Goal: Entertainment & Leisure: Browse casually

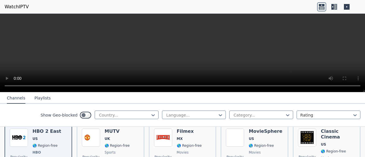
scroll to position [70, 0]
click at [237, 126] on div "Show Geo-blocked Country... Language... Category... Rating" at bounding box center [182, 115] width 365 height 23
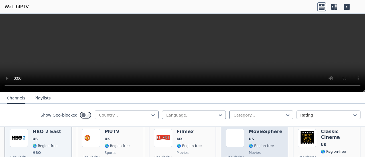
click at [234, 132] on img at bounding box center [235, 138] width 18 height 18
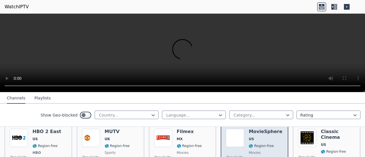
scroll to position [107, 0]
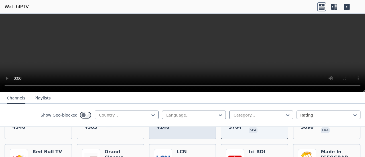
scroll to position [170, 0]
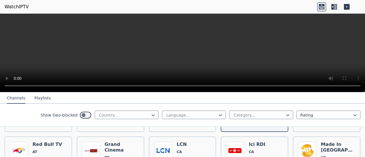
click at [42, 99] on button "Playlists" at bounding box center [43, 98] width 16 height 11
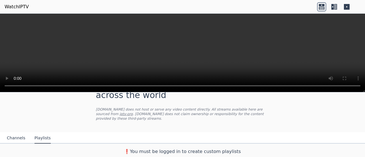
scroll to position [18, 0]
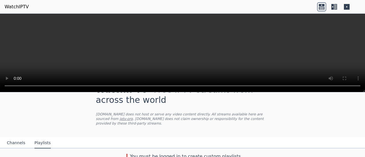
click at [15, 141] on button "Channels" at bounding box center [16, 143] width 19 height 11
click at [336, 7] on icon at bounding box center [334, 6] width 9 height 9
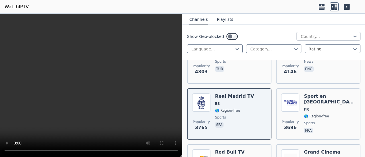
scroll to position [264, 0]
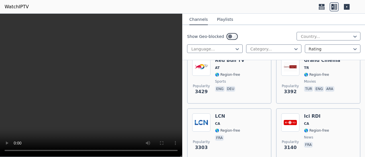
click at [234, 132] on span "🌎 Region-free" at bounding box center [227, 130] width 25 height 5
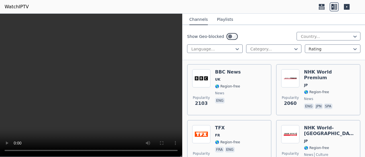
scroll to position [793, 0]
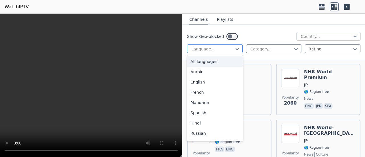
click at [212, 47] on div at bounding box center [213, 49] width 44 height 6
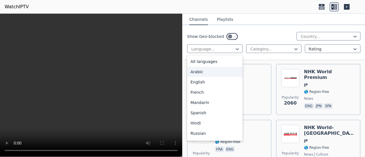
click at [205, 72] on div "Arabic" at bounding box center [215, 72] width 56 height 10
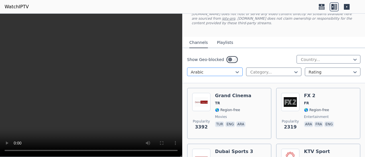
scroll to position [40, 0]
click at [222, 115] on span "movies" at bounding box center [221, 116] width 12 height 5
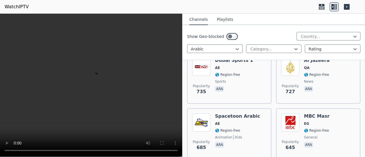
scroll to position [299, 0]
click at [244, 124] on span "AE" at bounding box center [237, 124] width 45 height 5
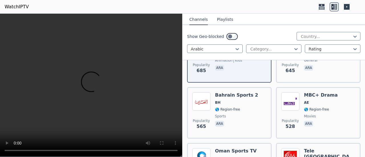
scroll to position [375, 0]
click at [244, 124] on span "ara" at bounding box center [236, 124] width 43 height 7
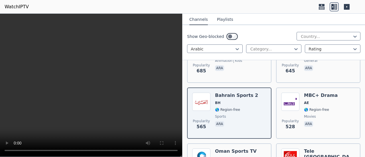
scroll to position [402, 0]
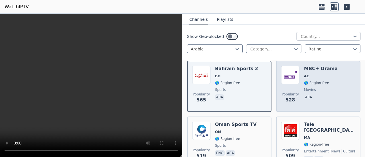
click at [291, 98] on span "528" at bounding box center [290, 100] width 9 height 7
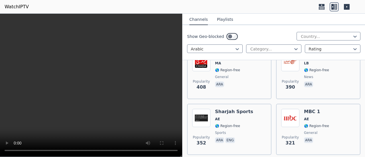
scroll to position [527, 0]
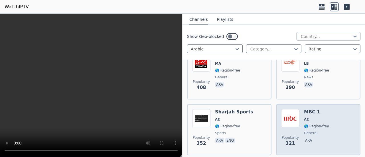
click at [295, 119] on img at bounding box center [290, 118] width 18 height 18
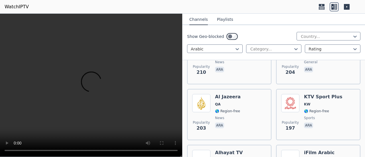
scroll to position [933, 0]
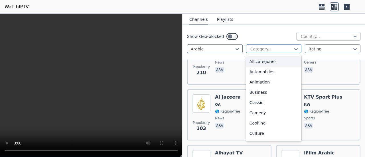
click at [270, 49] on div at bounding box center [272, 49] width 44 height 6
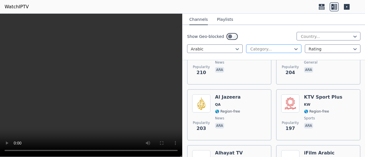
click at [270, 49] on div at bounding box center [272, 49] width 44 height 6
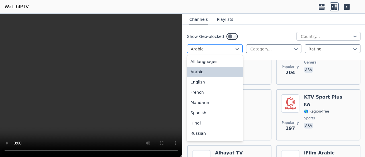
click at [211, 52] on div "Arabic" at bounding box center [215, 49] width 56 height 9
click at [220, 47] on div at bounding box center [213, 49] width 44 height 6
click at [207, 78] on div "English" at bounding box center [215, 82] width 56 height 10
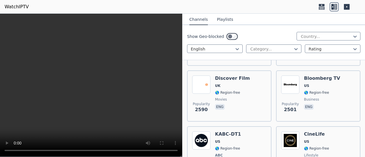
scroll to position [355, 0]
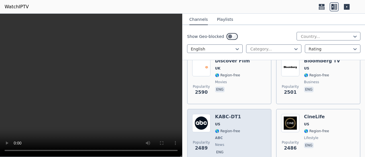
drag, startPoint x: 237, startPoint y: 125, endPoint x: 217, endPoint y: 132, distance: 21.3
click at [217, 132] on span "🌎 Region-free" at bounding box center [227, 131] width 25 height 5
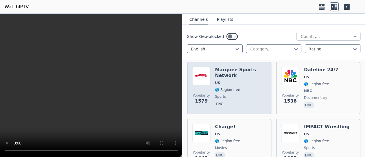
scroll to position [861, 0]
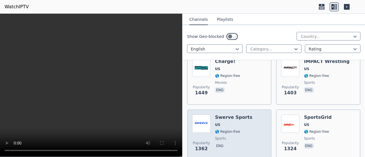
click at [223, 122] on div "Swerve Sports US 🌎 Region-free sports eng" at bounding box center [233, 135] width 37 height 41
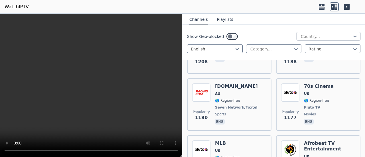
scroll to position [1119, 0]
click at [223, 122] on p "eng" at bounding box center [220, 122] width 10 height 6
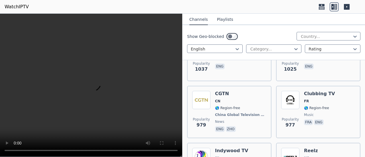
scroll to position [1522, 0]
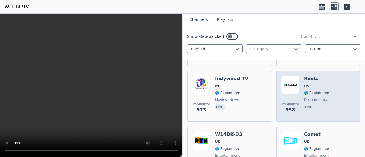
click at [287, 102] on span "Popularity" at bounding box center [290, 104] width 17 height 5
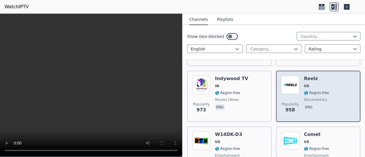
click at [287, 102] on span "Popularity" at bounding box center [290, 104] width 17 height 5
click at [310, 93] on span "🌎 Region-free" at bounding box center [316, 93] width 25 height 5
click at [319, 95] on div "Reelz US 🌎 Region-free documentary eng" at bounding box center [316, 96] width 25 height 41
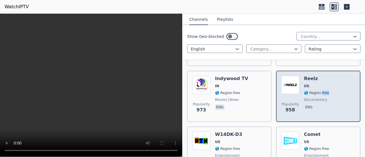
click at [319, 95] on div "Reelz US 🌎 Region-free documentary eng" at bounding box center [316, 96] width 25 height 41
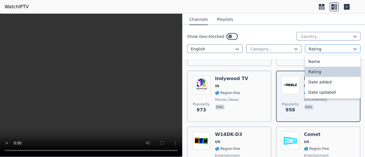
click at [316, 49] on div at bounding box center [331, 49] width 44 height 6
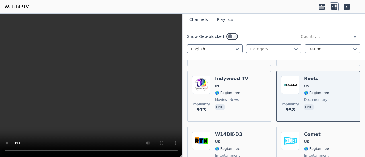
click at [310, 34] on div at bounding box center [327, 37] width 52 height 6
click at [223, 20] on button "Playlists" at bounding box center [225, 19] width 16 height 11
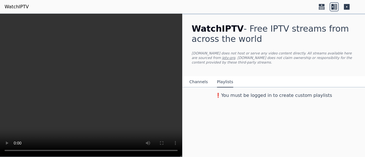
click at [203, 80] on button "Channels" at bounding box center [199, 82] width 19 height 11
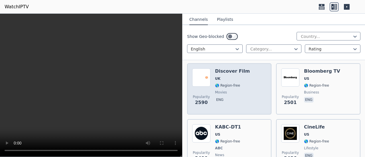
scroll to position [346, 0]
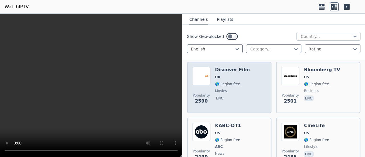
drag, startPoint x: 186, startPoint y: 74, endPoint x: 191, endPoint y: 77, distance: 5.1
click at [191, 77] on div "Popularity 2590 Discover Film UK 🌎 Region-free movies eng" at bounding box center [229, 87] width 84 height 51
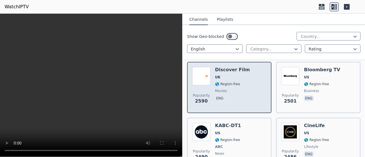
click at [191, 77] on div "Popularity 2590 Discover Film UK 🌎 Region-free movies eng" at bounding box center [229, 87] width 84 height 51
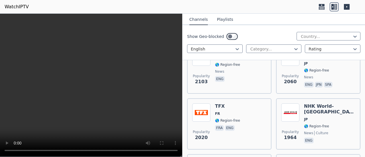
scroll to position [597, 0]
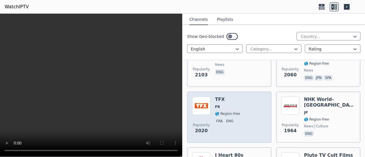
click at [200, 106] on img at bounding box center [201, 106] width 18 height 18
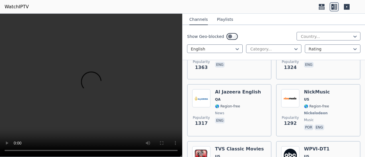
scroll to position [962, 0]
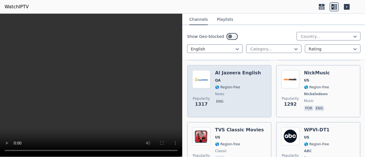
click at [203, 76] on img at bounding box center [201, 79] width 18 height 18
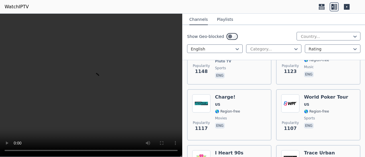
scroll to position [1230, 0]
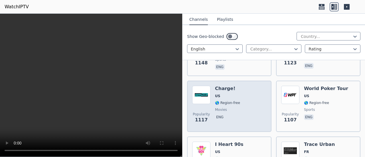
click at [209, 111] on span "Popularity 1117" at bounding box center [201, 118] width 18 height 18
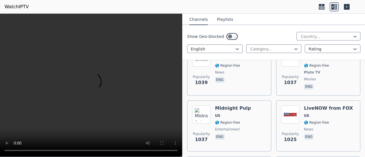
scroll to position [1379, 0]
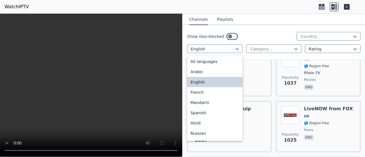
click at [213, 47] on div at bounding box center [213, 49] width 44 height 6
click at [207, 82] on div "English" at bounding box center [215, 82] width 56 height 10
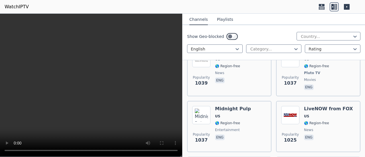
scroll to position [0, 0]
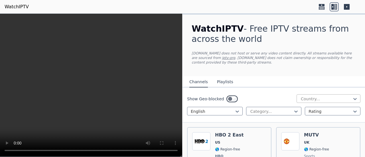
click at [301, 98] on div at bounding box center [327, 99] width 52 height 6
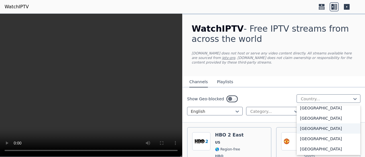
scroll to position [2012, 0]
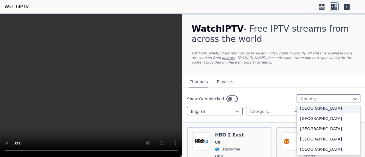
click at [312, 110] on div "[GEOGRAPHIC_DATA]" at bounding box center [329, 108] width 64 height 10
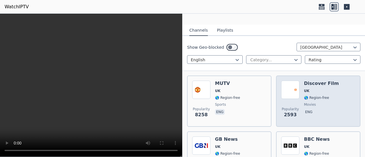
scroll to position [51, 0]
click at [289, 87] on img at bounding box center [290, 90] width 18 height 18
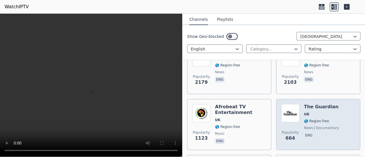
scroll to position [198, 0]
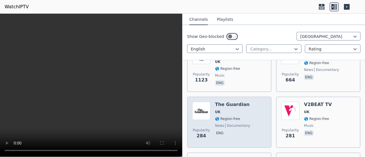
click at [250, 114] on div "Popularity 284 The Guardian UK 🌎 Region-free news documentary eng" at bounding box center [229, 122] width 74 height 41
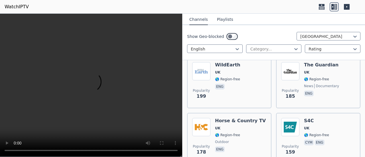
scroll to position [468, 0]
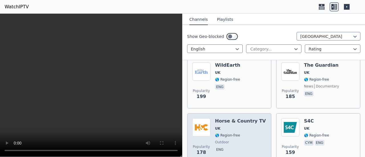
click at [235, 140] on span "outdoor" at bounding box center [240, 142] width 51 height 5
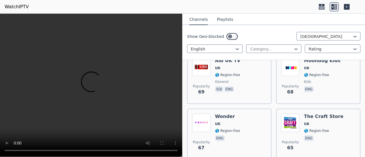
scroll to position [807, 0]
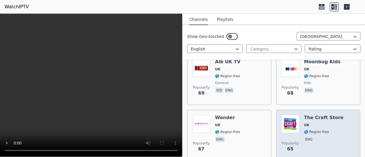
click at [287, 116] on img at bounding box center [290, 124] width 18 height 18
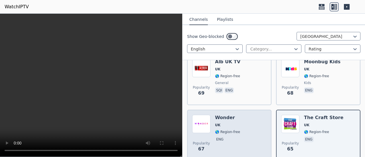
click at [235, 115] on h6 "Wonder" at bounding box center [227, 118] width 25 height 6
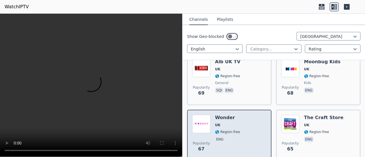
click at [235, 115] on h6 "Wonder" at bounding box center [227, 118] width 25 height 6
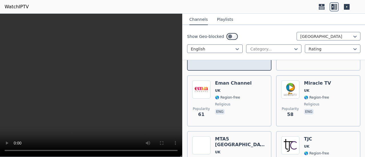
scroll to position [899, 0]
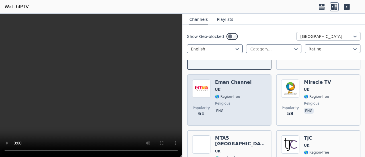
click at [232, 94] on div "Eman Channel [GEOGRAPHIC_DATA] 🌎 Region-free religious eng" at bounding box center [233, 100] width 37 height 41
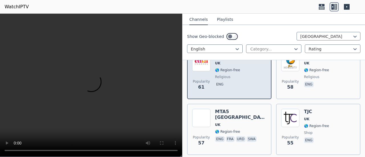
scroll to position [926, 0]
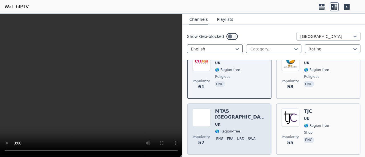
click at [231, 109] on div "MTA5 [GEOGRAPHIC_DATA] [GEOGRAPHIC_DATA] 🌎 Region-free eng fra urd swa" at bounding box center [240, 129] width 51 height 41
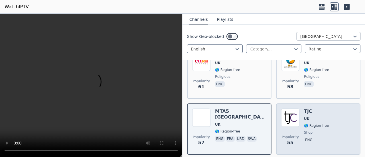
click at [293, 135] on span "Popularity" at bounding box center [290, 137] width 17 height 5
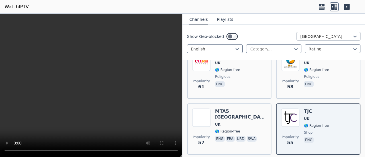
click at [217, 16] on button "Playlists" at bounding box center [225, 19] width 16 height 11
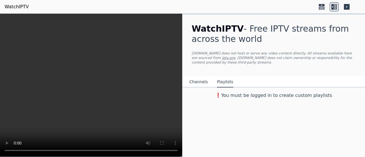
click at [198, 77] on button "Channels" at bounding box center [199, 82] width 19 height 11
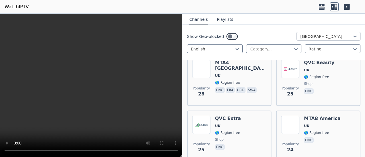
scroll to position [1445, 0]
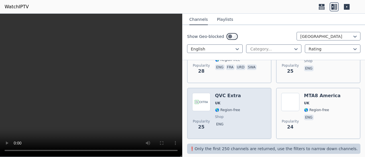
click at [237, 108] on span "🌎 Region-free" at bounding box center [227, 110] width 25 height 5
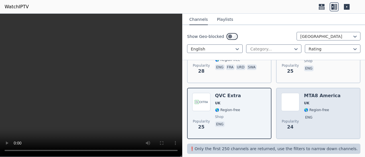
click at [288, 96] on img at bounding box center [290, 102] width 18 height 18
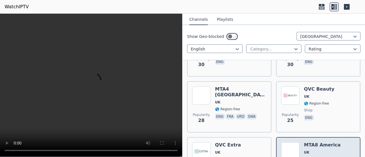
scroll to position [1394, 0]
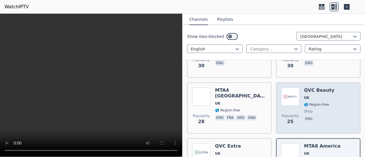
click at [293, 92] on img at bounding box center [290, 97] width 18 height 18
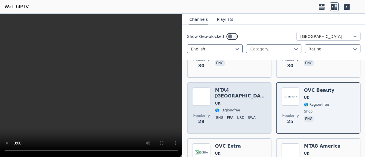
click at [219, 88] on h6 "MTA4 [GEOGRAPHIC_DATA]" at bounding box center [240, 93] width 51 height 11
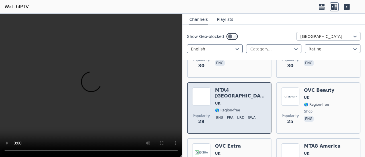
scroll to position [1360, 0]
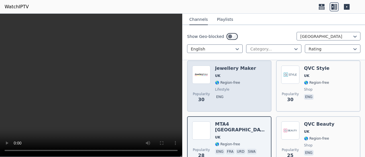
click at [215, 94] on p "eng" at bounding box center [220, 97] width 10 height 6
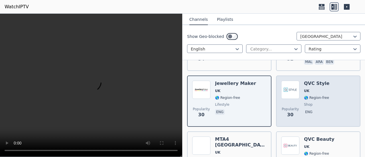
scroll to position [1345, 0]
click at [291, 89] on img at bounding box center [290, 90] width 18 height 18
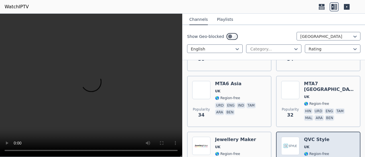
scroll to position [1289, 0]
click at [291, 89] on img at bounding box center [290, 90] width 18 height 18
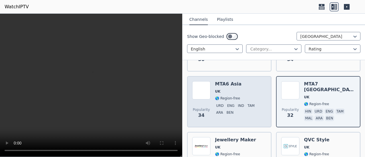
click at [219, 81] on div "MTA6 Asia [GEOGRAPHIC_DATA] 🌎 Region-free urd eng ind [PERSON_NAME] [PERSON_NAM…" at bounding box center [240, 101] width 51 height 41
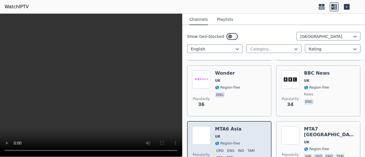
scroll to position [1242, 0]
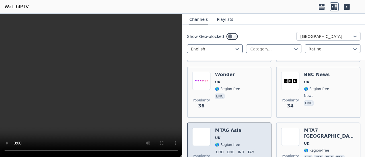
click at [219, 87] on span "🌎 Region-free" at bounding box center [227, 89] width 25 height 5
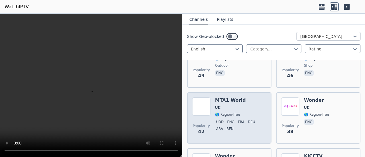
scroll to position [1023, 0]
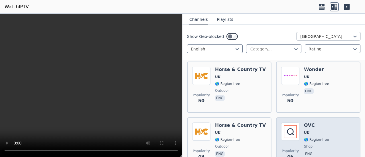
click at [281, 123] on img at bounding box center [290, 132] width 18 height 18
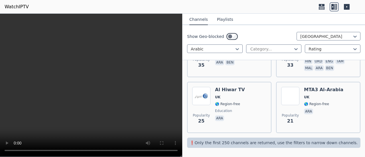
scroll to position [325, 0]
